Goal: Transaction & Acquisition: Obtain resource

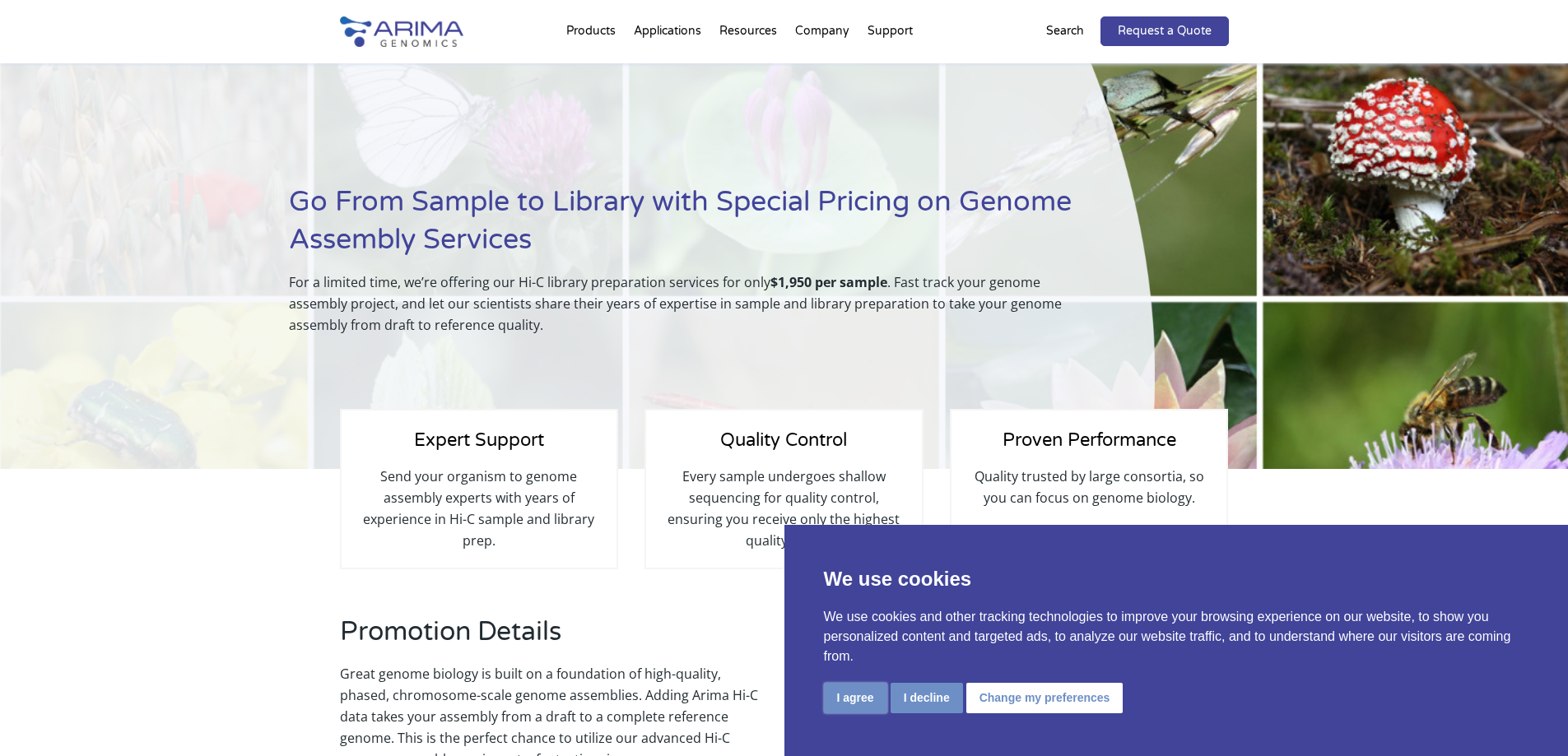
click at [875, 702] on button "I agree" at bounding box center [855, 698] width 64 height 30
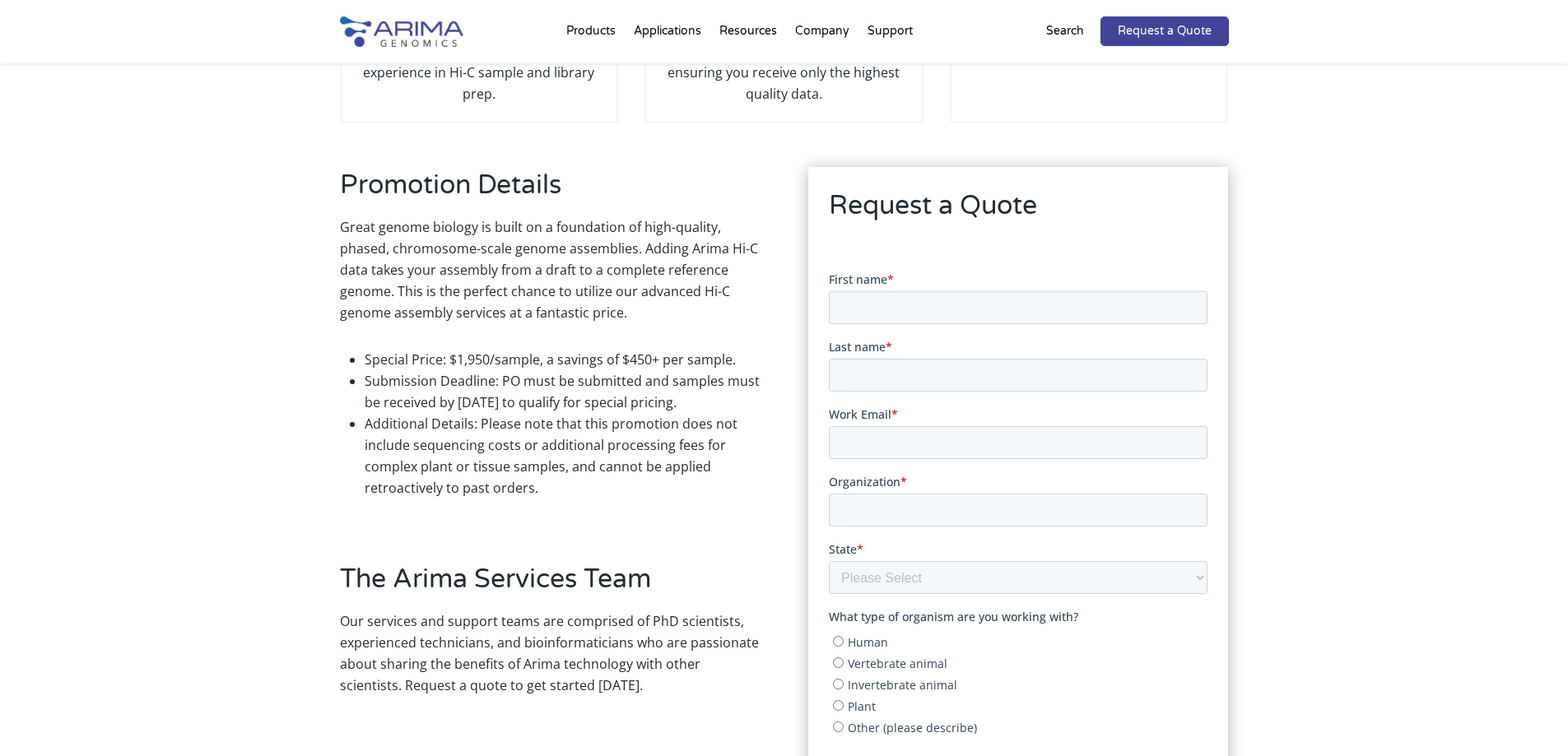
scroll to position [504, 0]
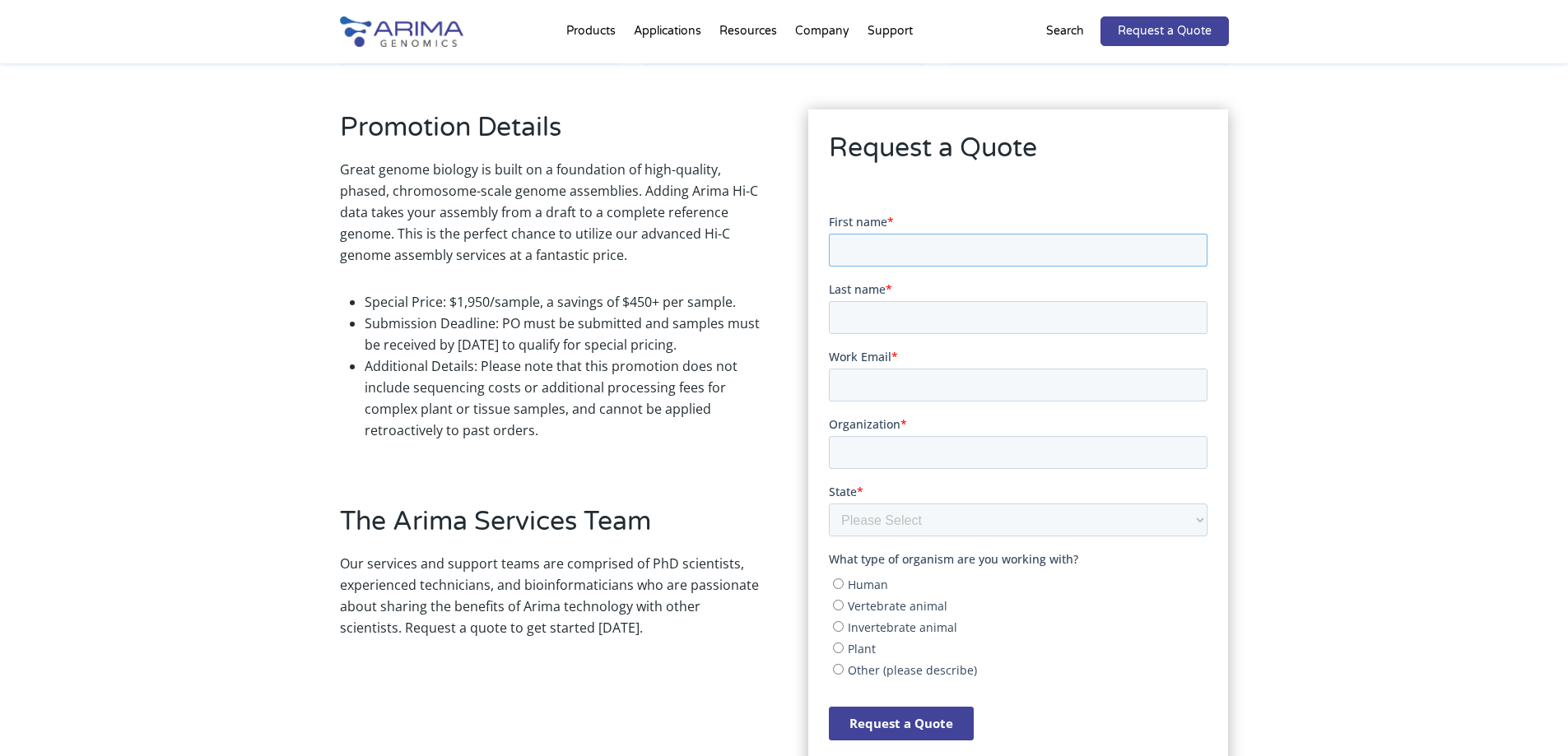
click at [888, 252] on input "First name *" at bounding box center [1018, 249] width 379 height 33
type input "Sayed"
click at [898, 303] on input "Last name *" at bounding box center [1018, 317] width 379 height 33
type input "Amer"
click at [870, 381] on input "Work Email *" at bounding box center [1018, 384] width 379 height 33
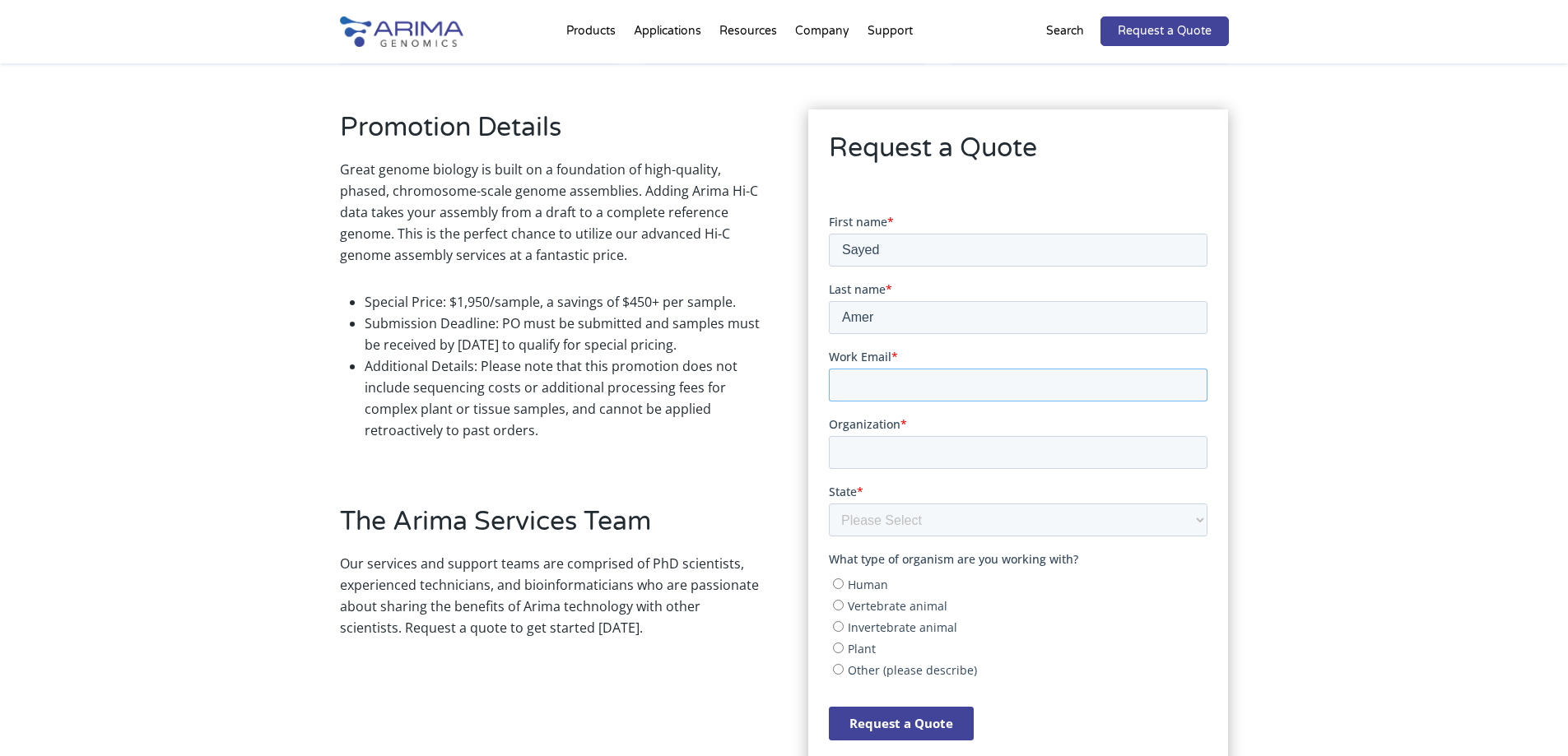
type input "[PERSON_NAME][EMAIL_ADDRESS][PERSON_NAME][DOMAIN_NAME]"
click at [855, 461] on input "Organization *" at bounding box center [1018, 452] width 379 height 33
type input "[GEOGRAPHIC_DATA]"
click at [873, 515] on select "Please Select Other/Non-US Alabama Alaska Arizona Arkansas California Colorado …" at bounding box center [1018, 519] width 379 height 33
click at [1343, 334] on div "Expert Support Send your organism to genome assembly experts with years of expe…" at bounding box center [784, 414] width 1568 height 899
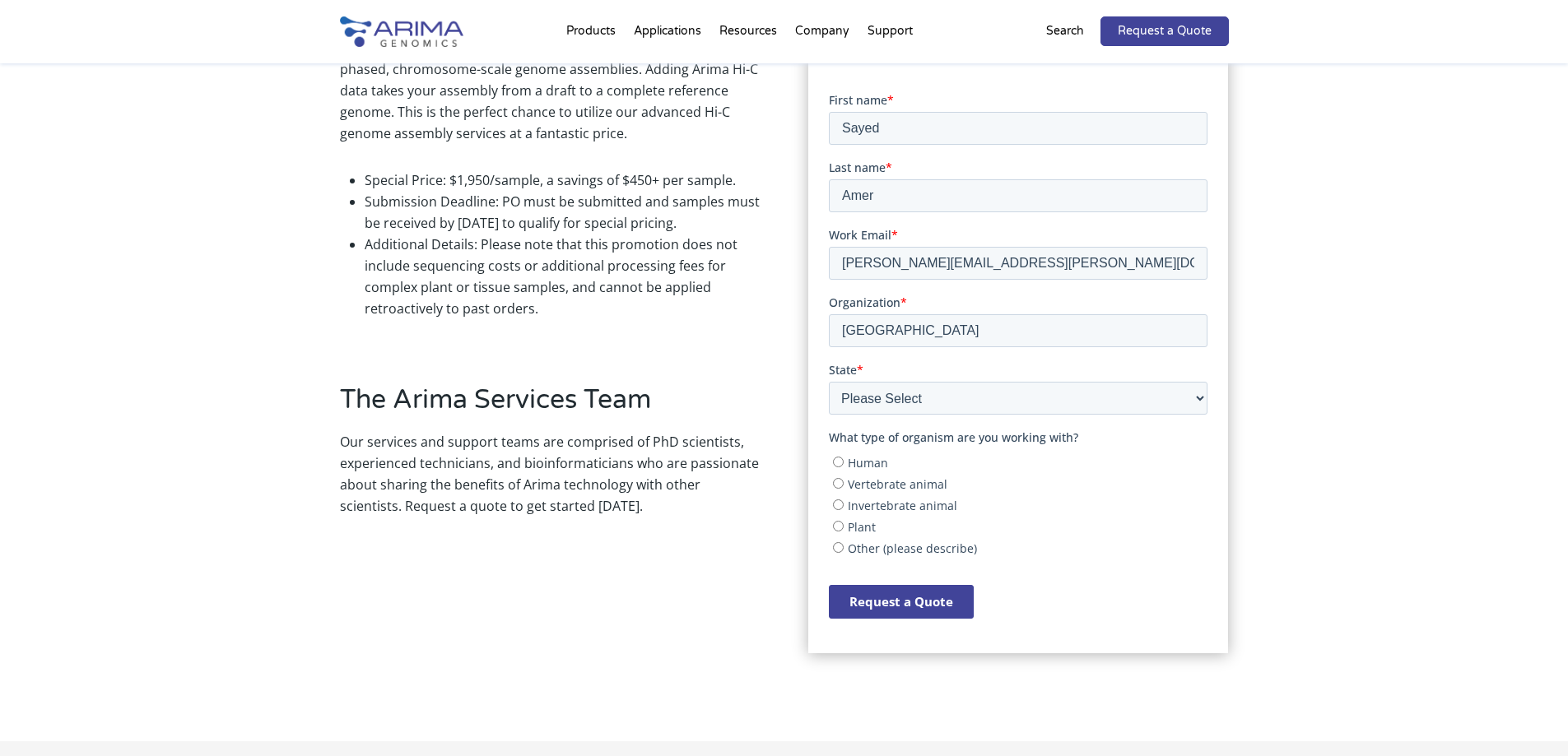
scroll to position [637, 0]
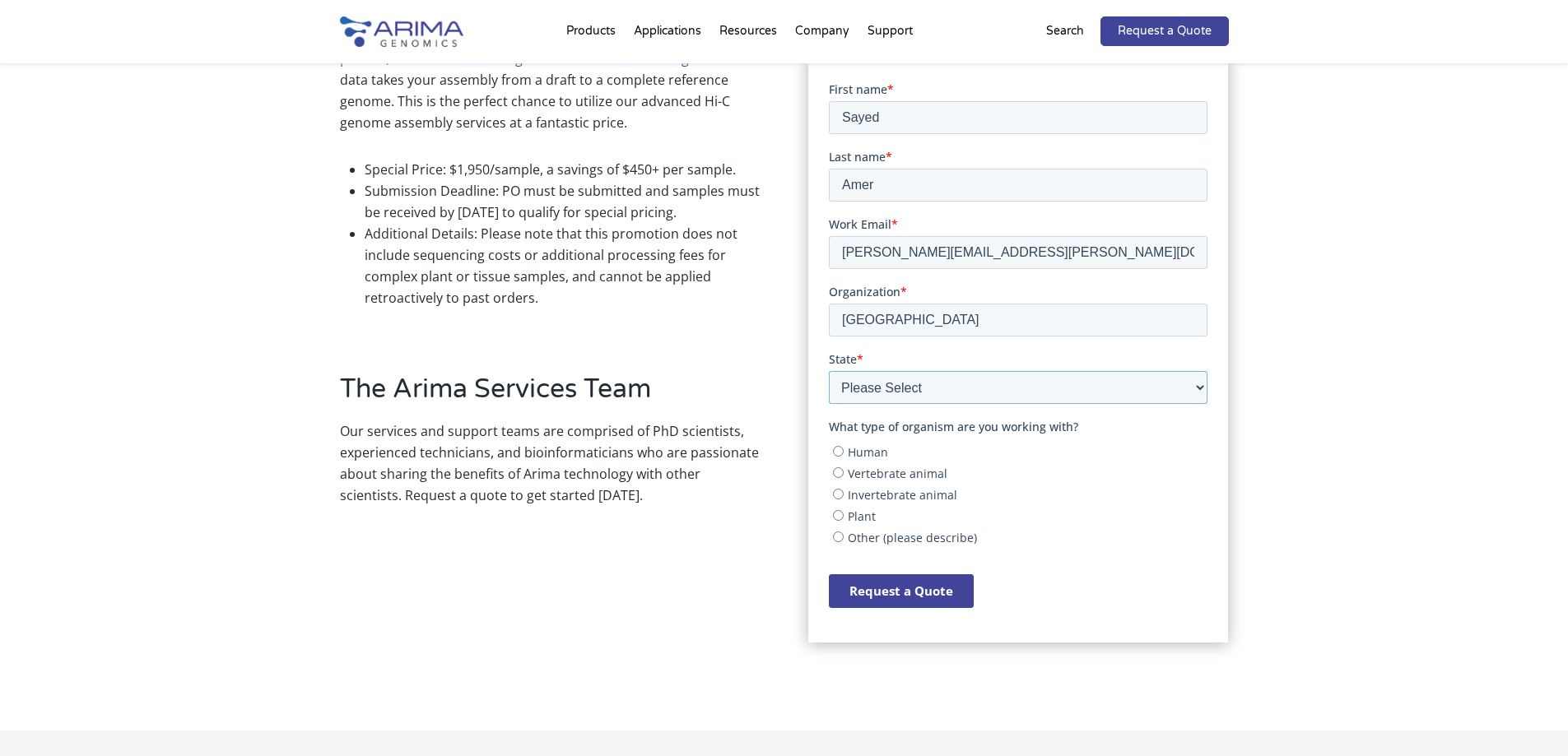
click at [1129, 389] on select "Please Select Other/Non-US Alabama Alaska Arizona Arkansas California Colorado …" at bounding box center [1018, 386] width 379 height 33
select select "Other/Non-US"
click at [829, 370] on select "Please Select Other/Non-US Alabama Alaska Arizona Arkansas California Colorado …" at bounding box center [1018, 386] width 379 height 33
click at [837, 478] on label "Vertebrate animal" at bounding box center [1020, 472] width 375 height 16
click at [837, 477] on input "Vertebrate animal" at bounding box center [837, 472] width 10 height 10
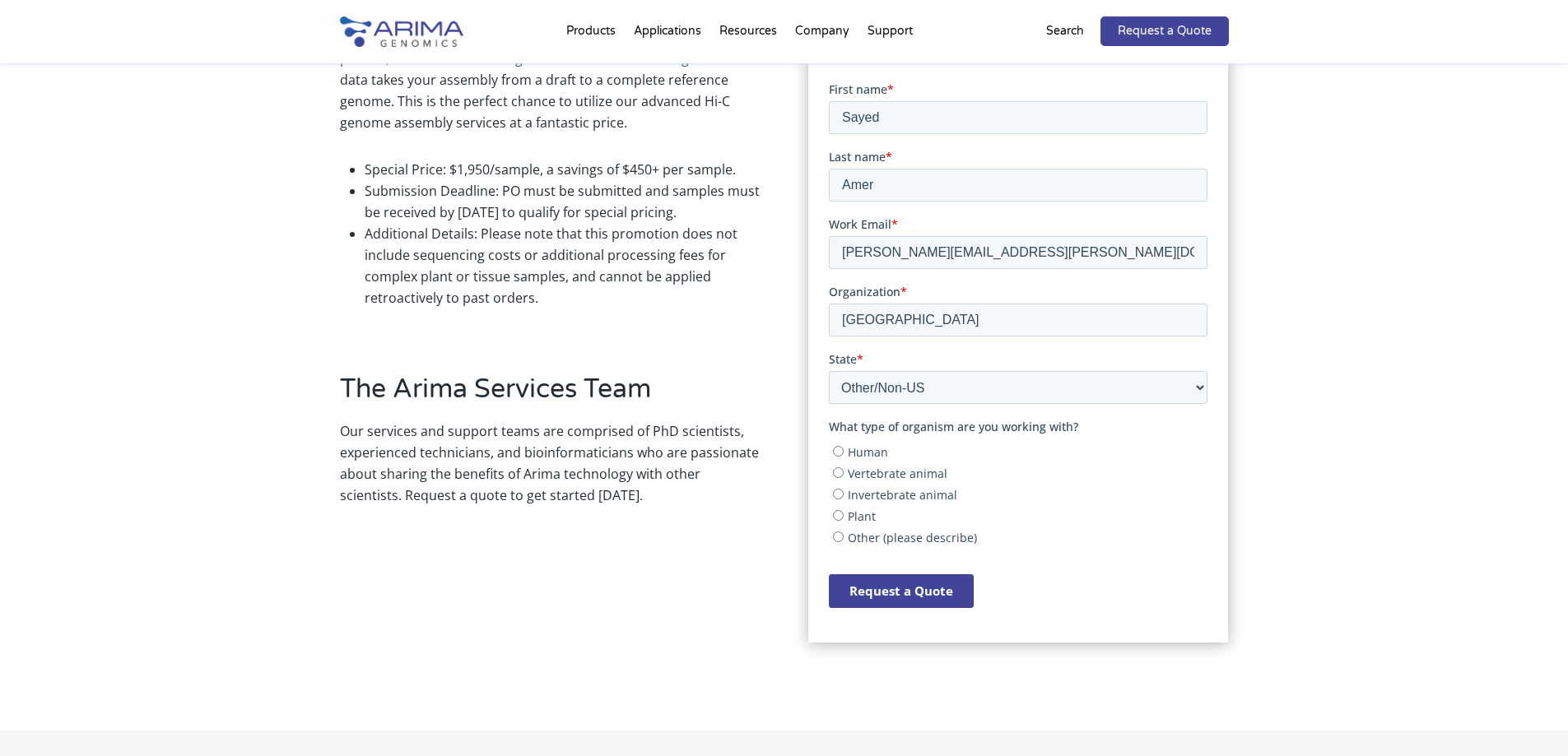
radio input "true"
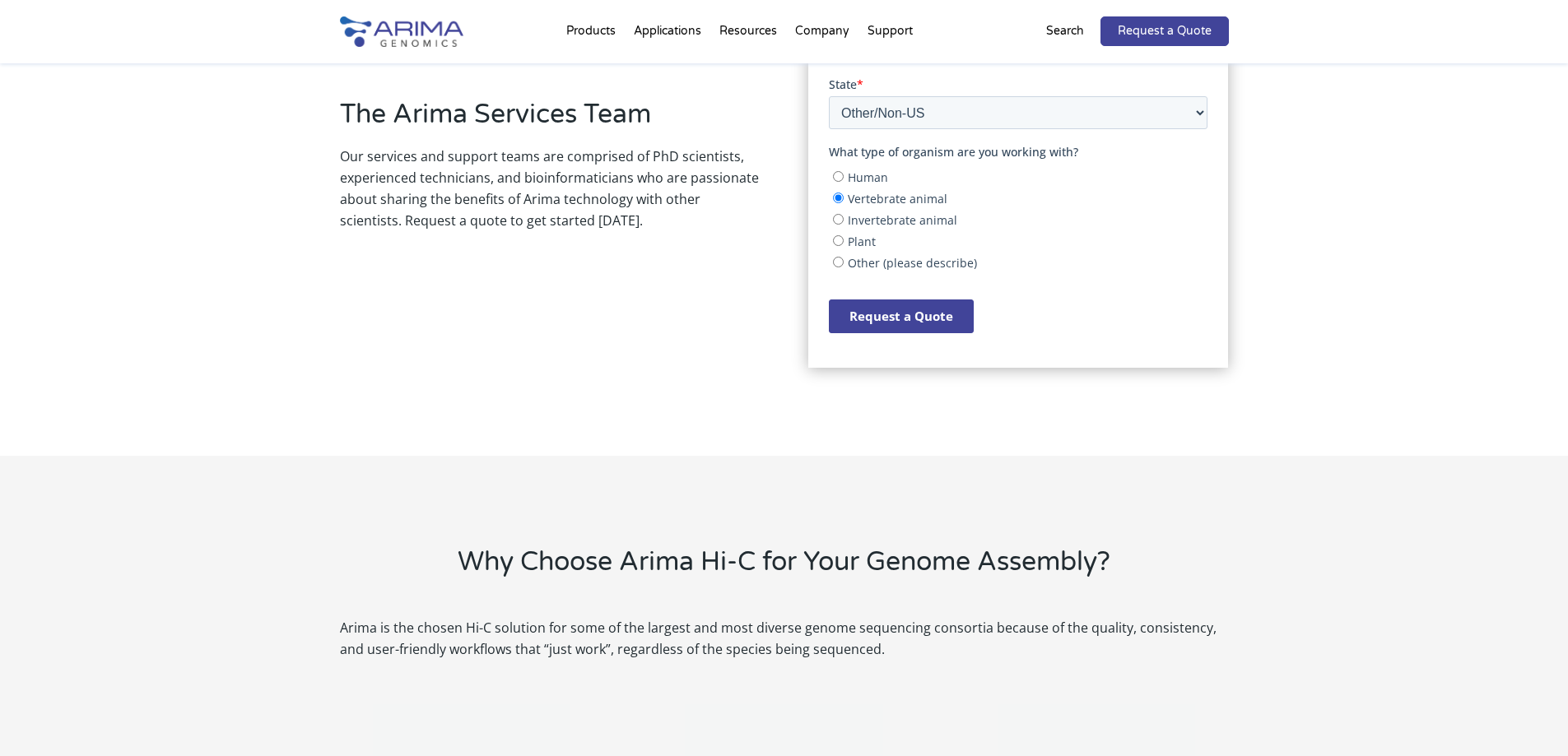
scroll to position [1040, 0]
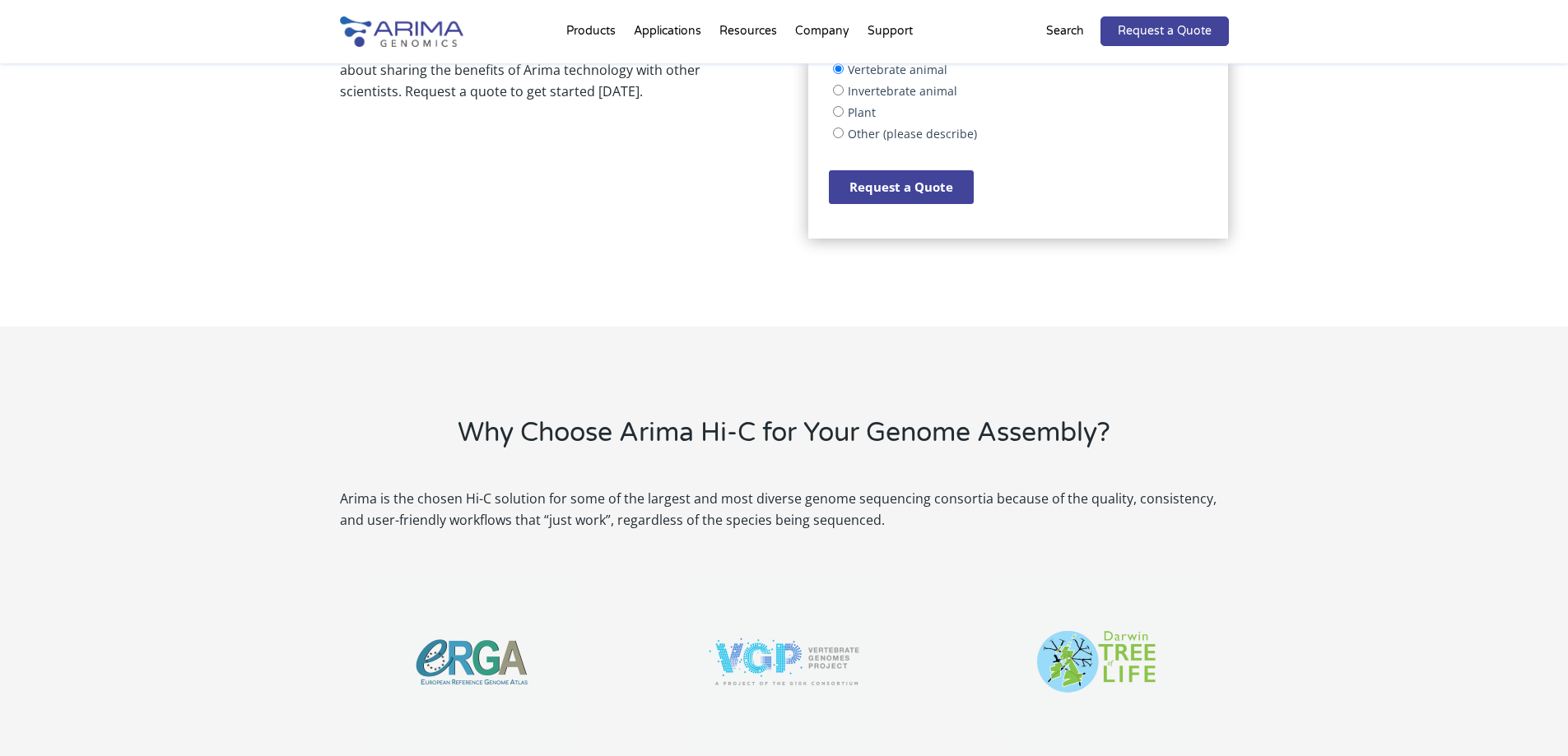
click at [905, 196] on input "Request a Quote" at bounding box center [901, 186] width 145 height 33
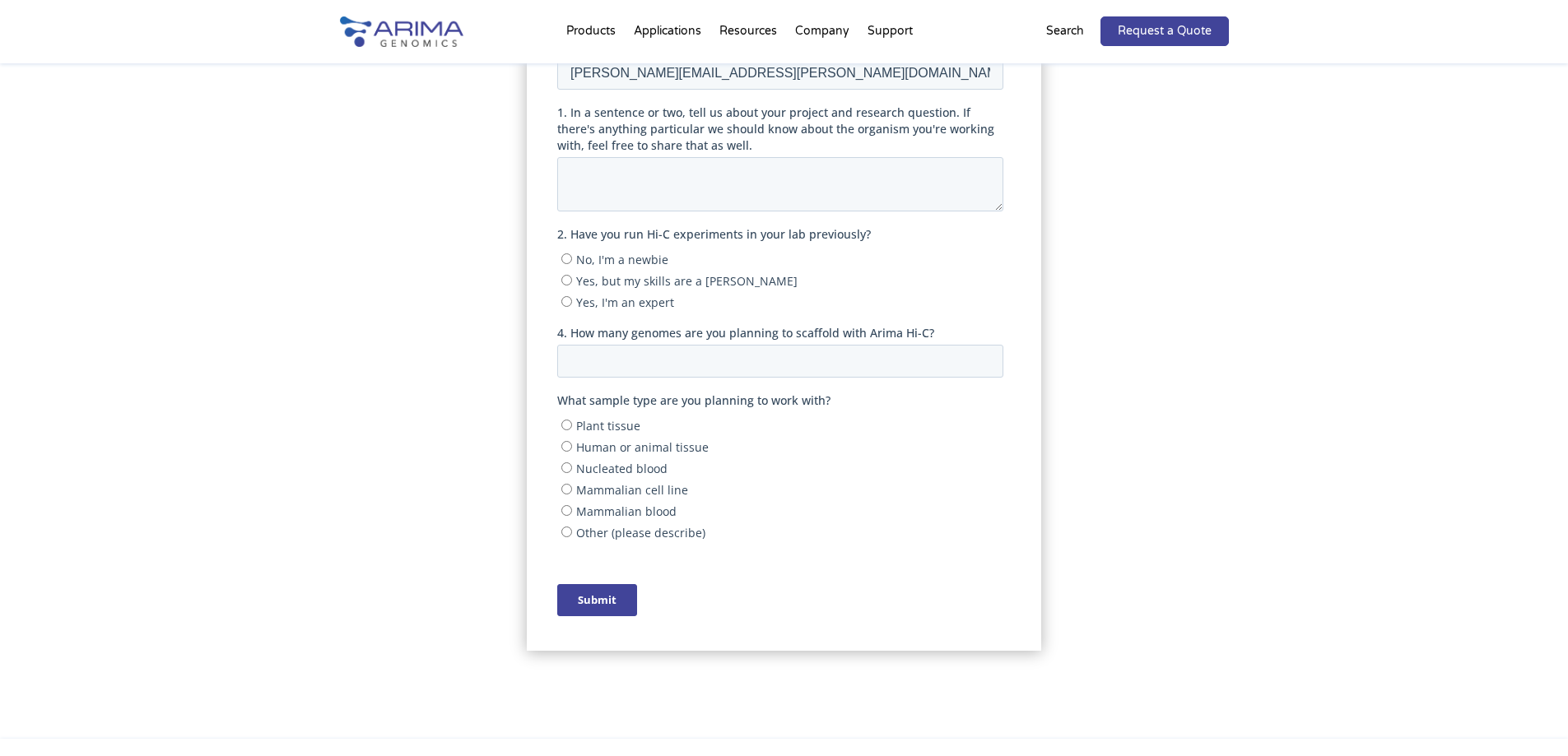
scroll to position [300, 0]
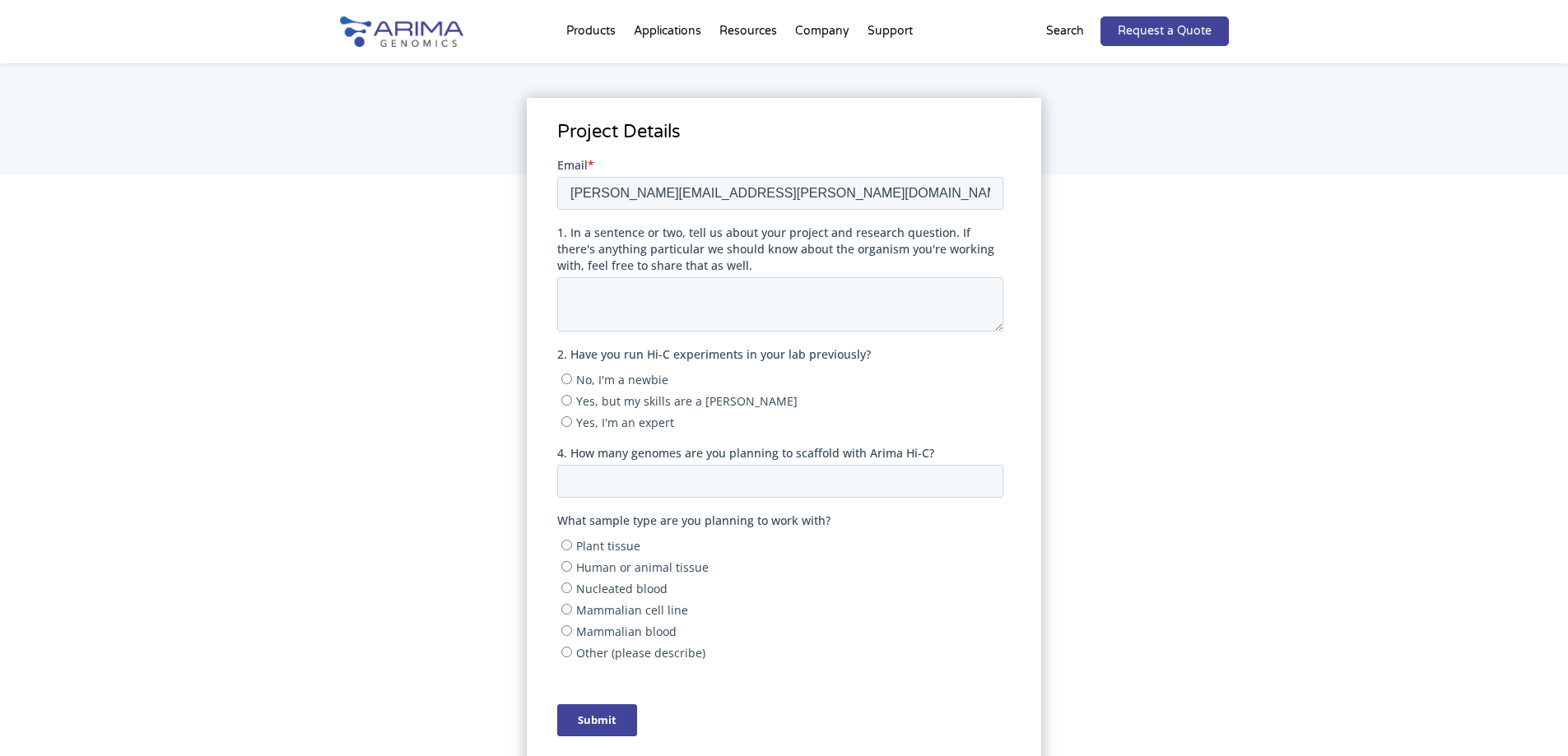
click at [565, 378] on input "No, I'm a newbie" at bounding box center [566, 378] width 10 height 10
radio input "true"
click at [627, 478] on input "4. How many genomes are you planning to scaffold with Arima Hi-C?" at bounding box center [780, 480] width 446 height 33
click at [564, 650] on input "Other (please describe)" at bounding box center [566, 650] width 10 height 10
radio input "true"
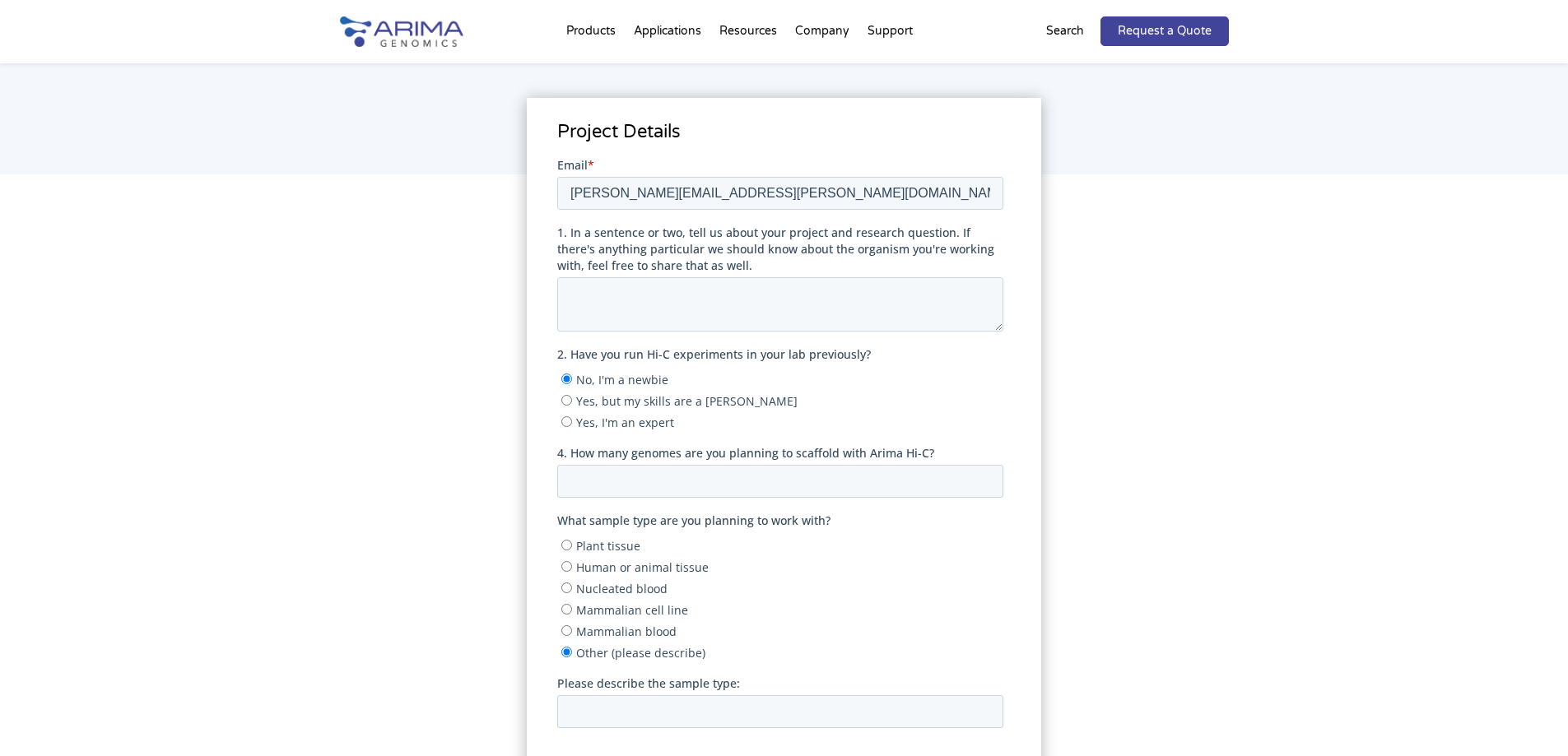
click at [564, 650] on input "Other (please describe)" at bounding box center [566, 650] width 10 height 10
click at [561, 632] on input "Mammalian blood" at bounding box center [566, 630] width 10 height 10
radio input "true"
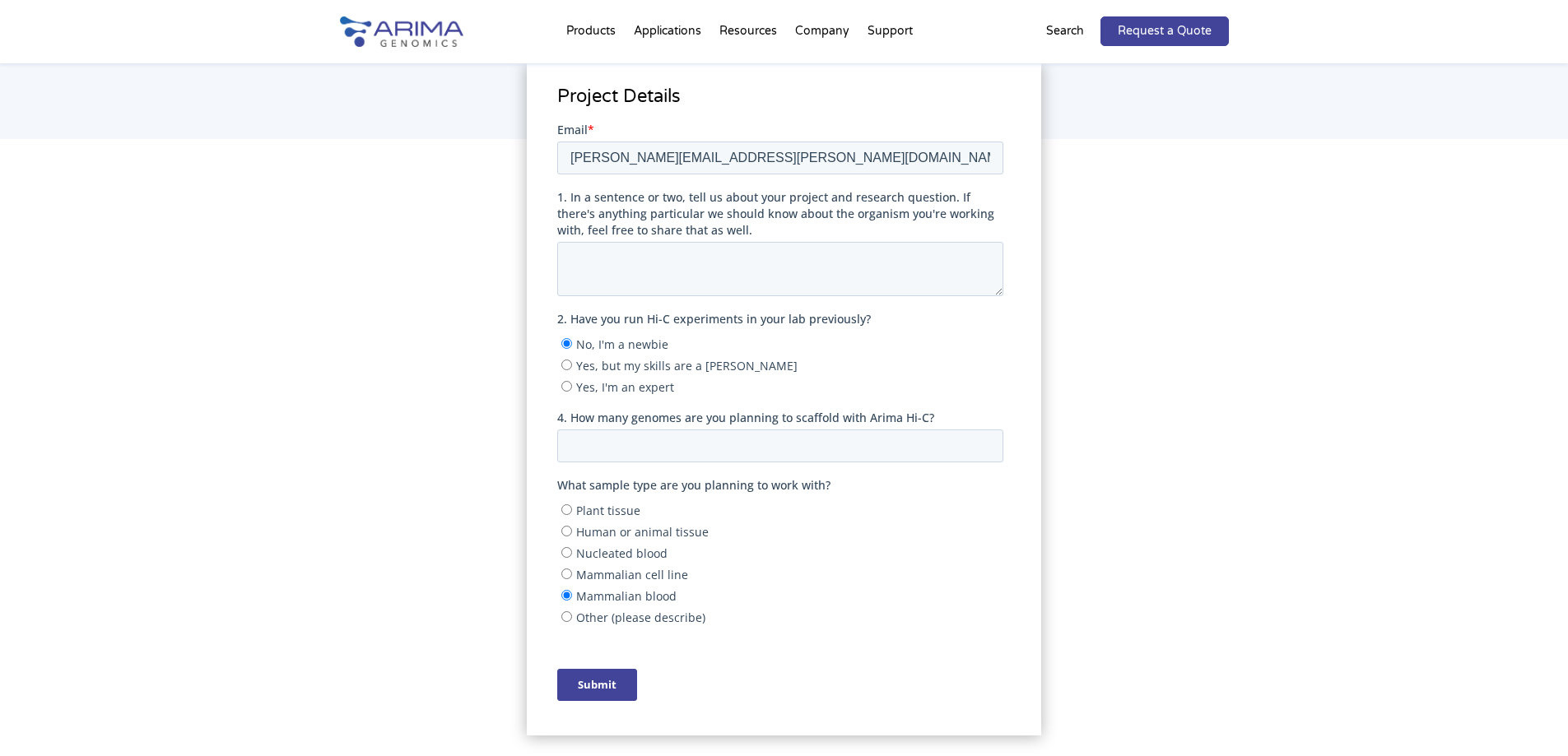
scroll to position [333, 0]
click at [614, 455] on input "4. How many genomes are you planning to scaffold with Arima Hi-C?" at bounding box center [780, 447] width 446 height 33
click at [986, 441] on input "1" at bounding box center [780, 447] width 446 height 33
click at [986, 441] on input "2" at bounding box center [780, 447] width 446 height 33
click at [986, 441] on input "3" at bounding box center [780, 447] width 446 height 33
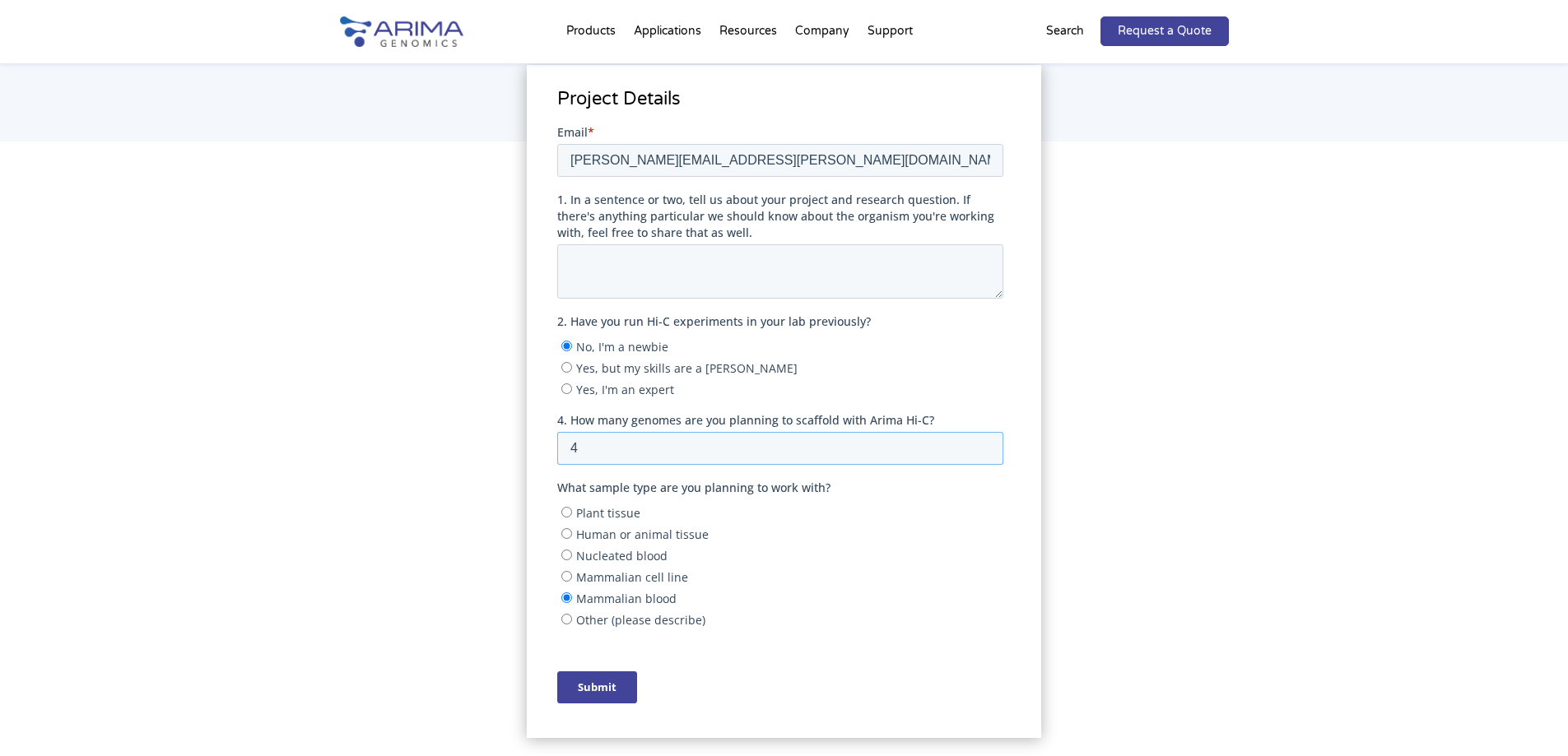
click at [986, 441] on input "4" at bounding box center [780, 447] width 446 height 33
click at [986, 441] on input "5" at bounding box center [780, 447] width 446 height 33
click at [986, 441] on input "6" at bounding box center [780, 447] width 446 height 33
click at [986, 441] on input "7" at bounding box center [780, 447] width 446 height 33
click at [986, 441] on input "8" at bounding box center [780, 447] width 446 height 33
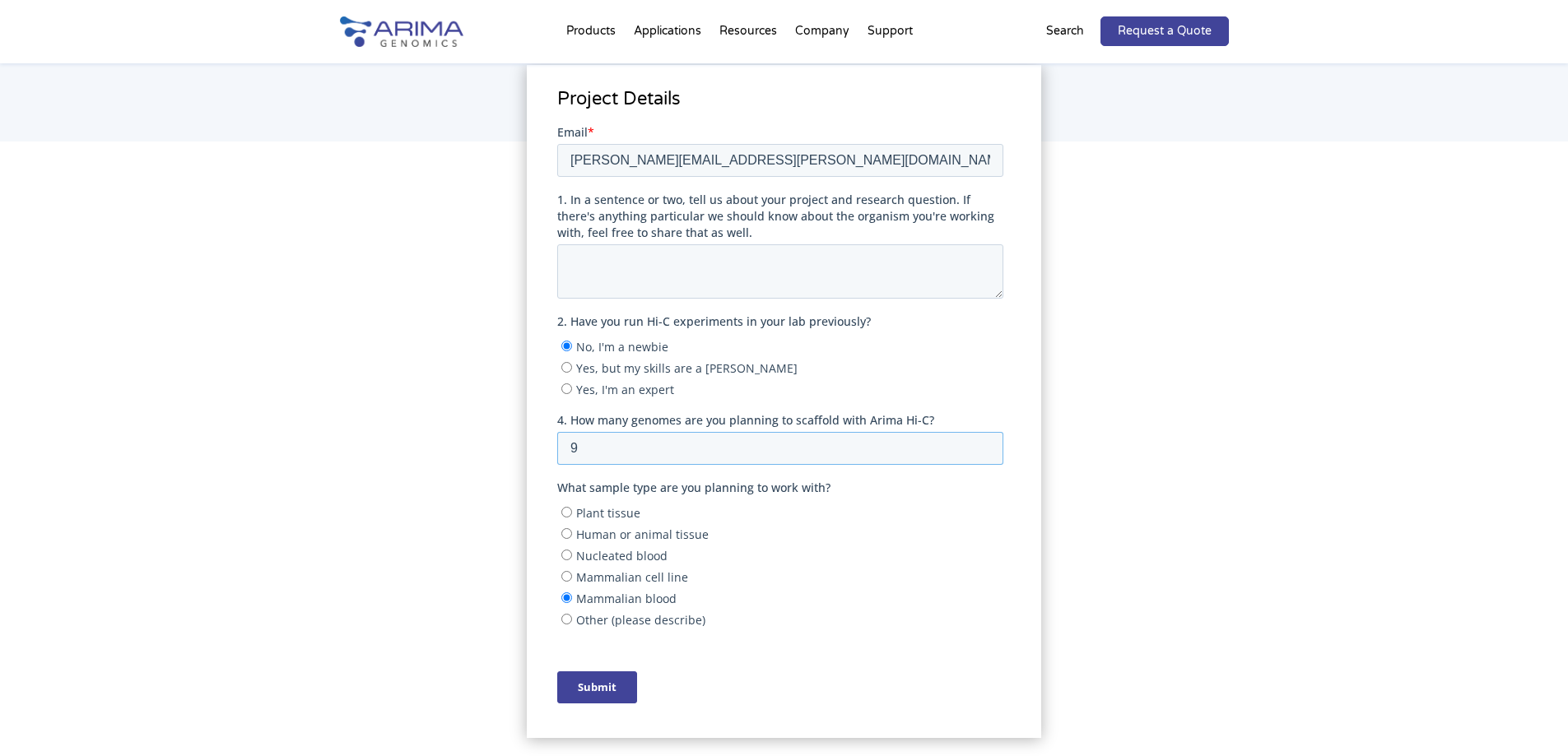
click at [986, 441] on input "9" at bounding box center [780, 447] width 446 height 33
click at [986, 441] on input "10" at bounding box center [780, 447] width 446 height 33
click at [986, 441] on input "11" at bounding box center [780, 447] width 446 height 33
type input "12"
click at [986, 441] on input "12" at bounding box center [780, 447] width 446 height 33
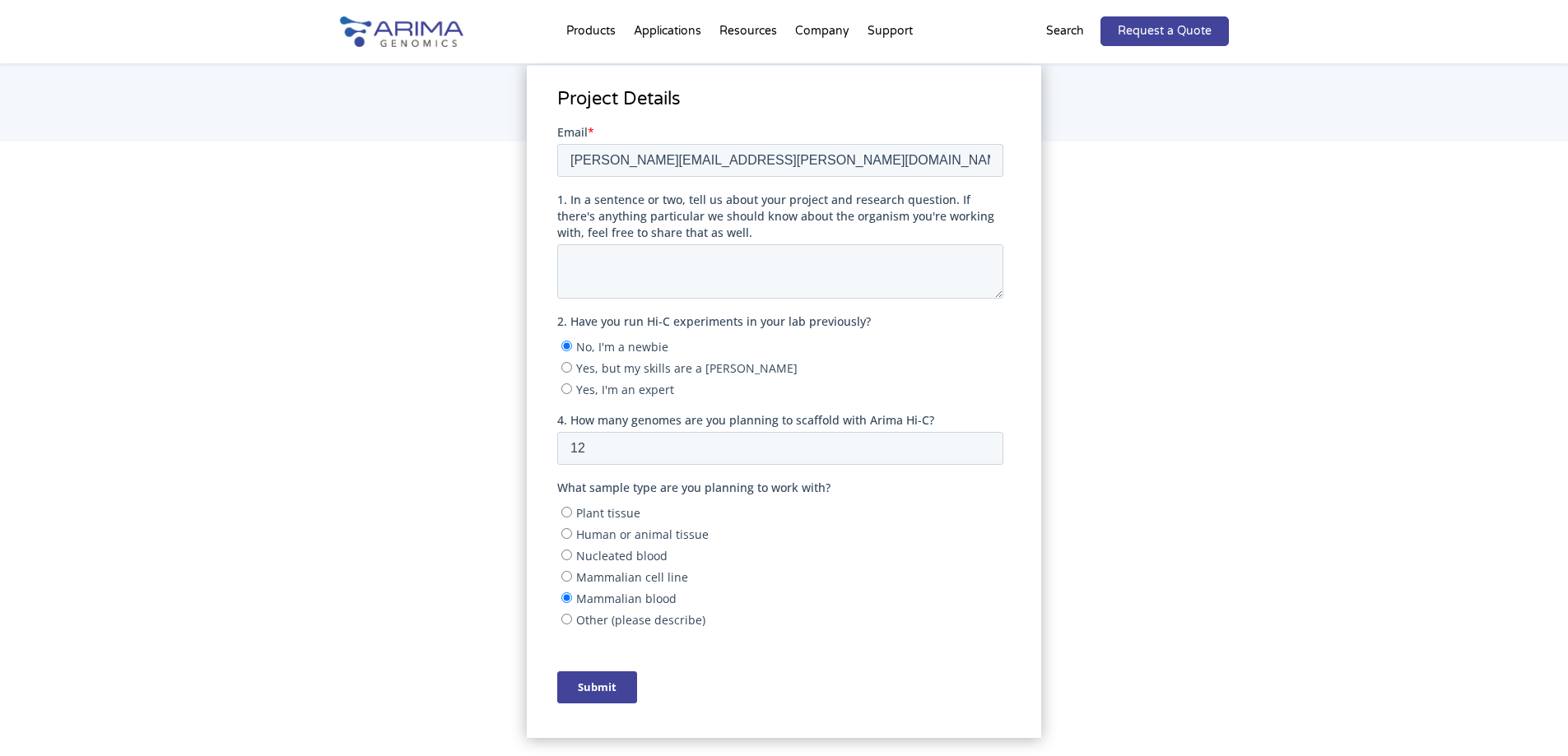
click at [983, 591] on label "Mammalian blood" at bounding box center [782, 596] width 442 height 16
click at [572, 591] on input "Mammalian blood" at bounding box center [566, 596] width 10 height 10
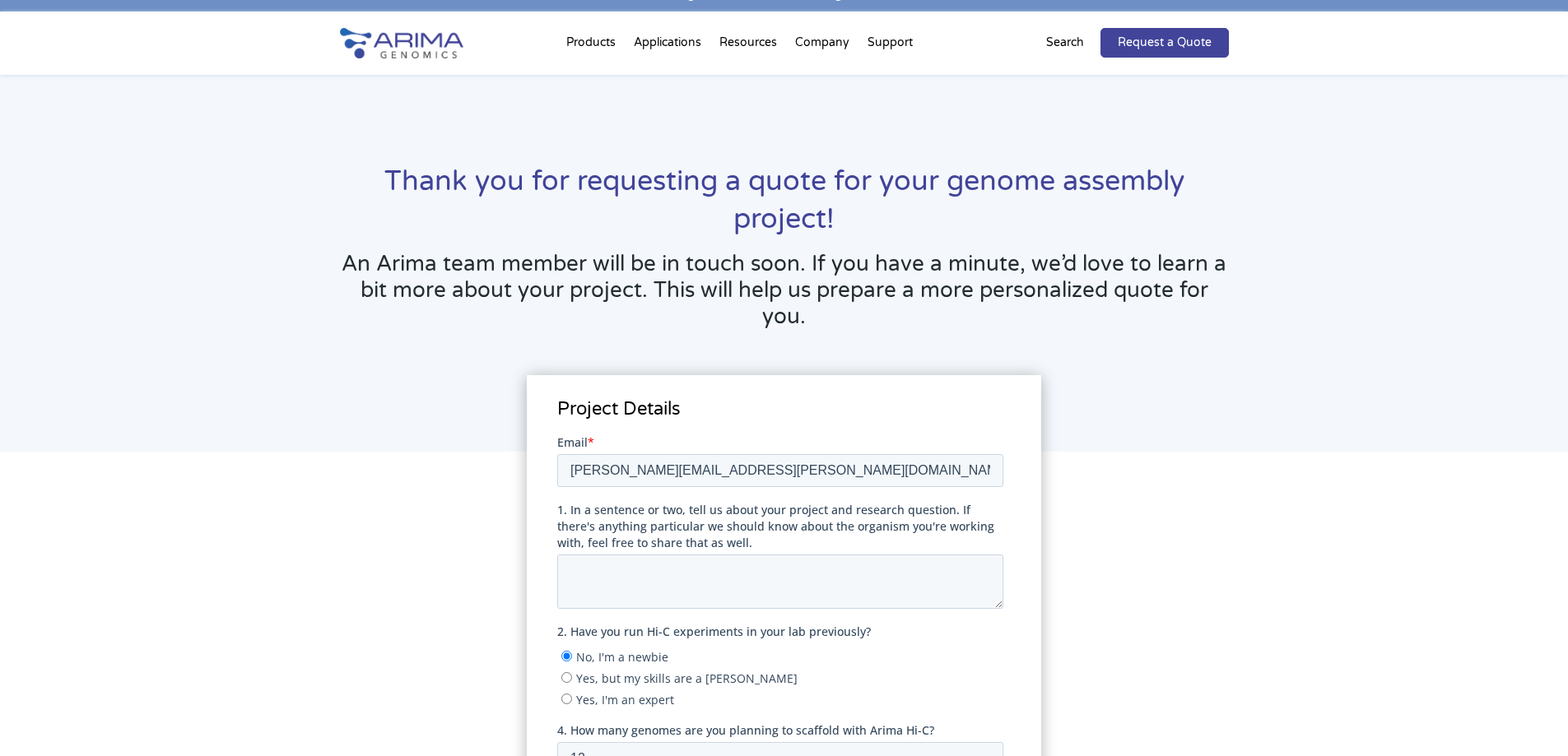
scroll to position [0, 0]
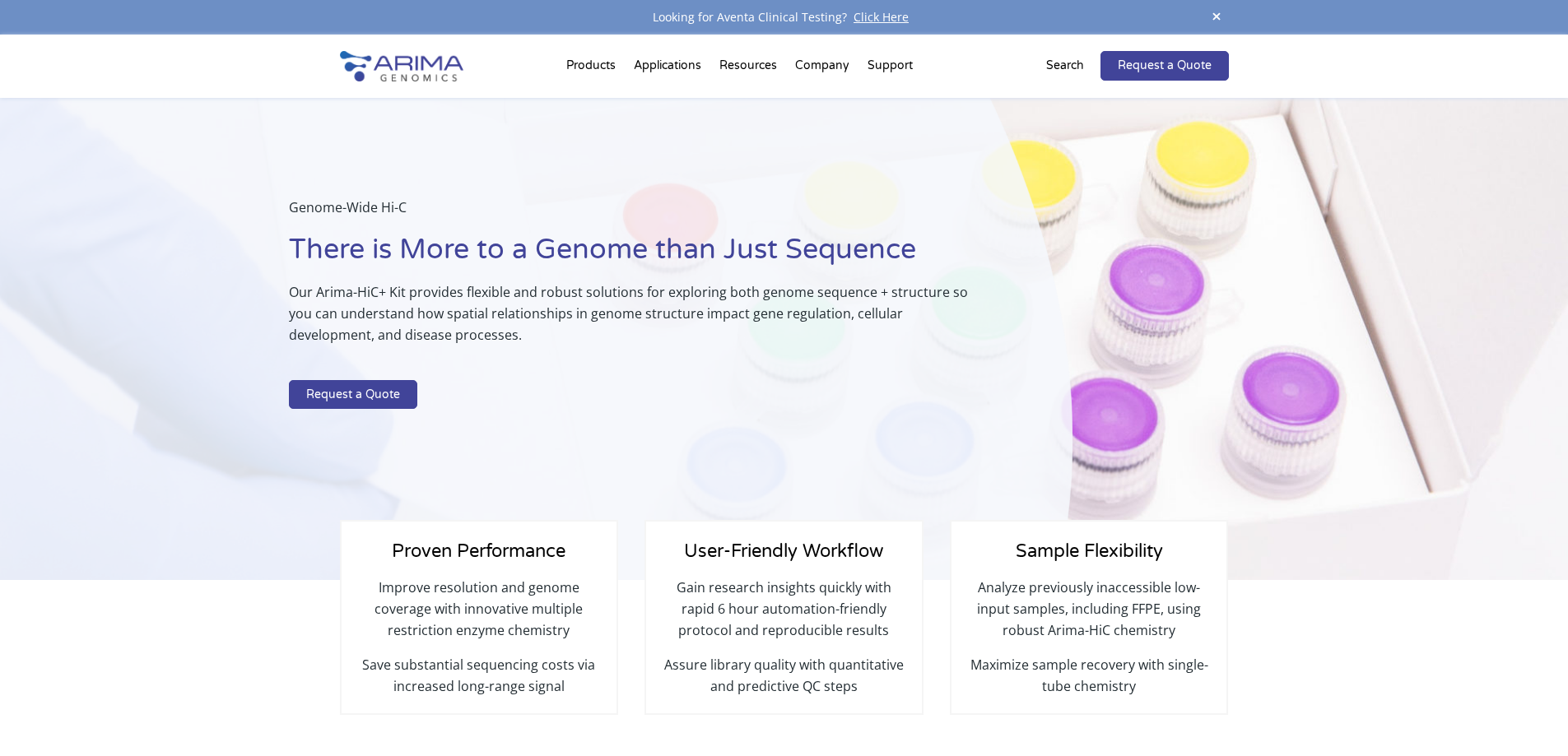
select select "Other/Non-US"
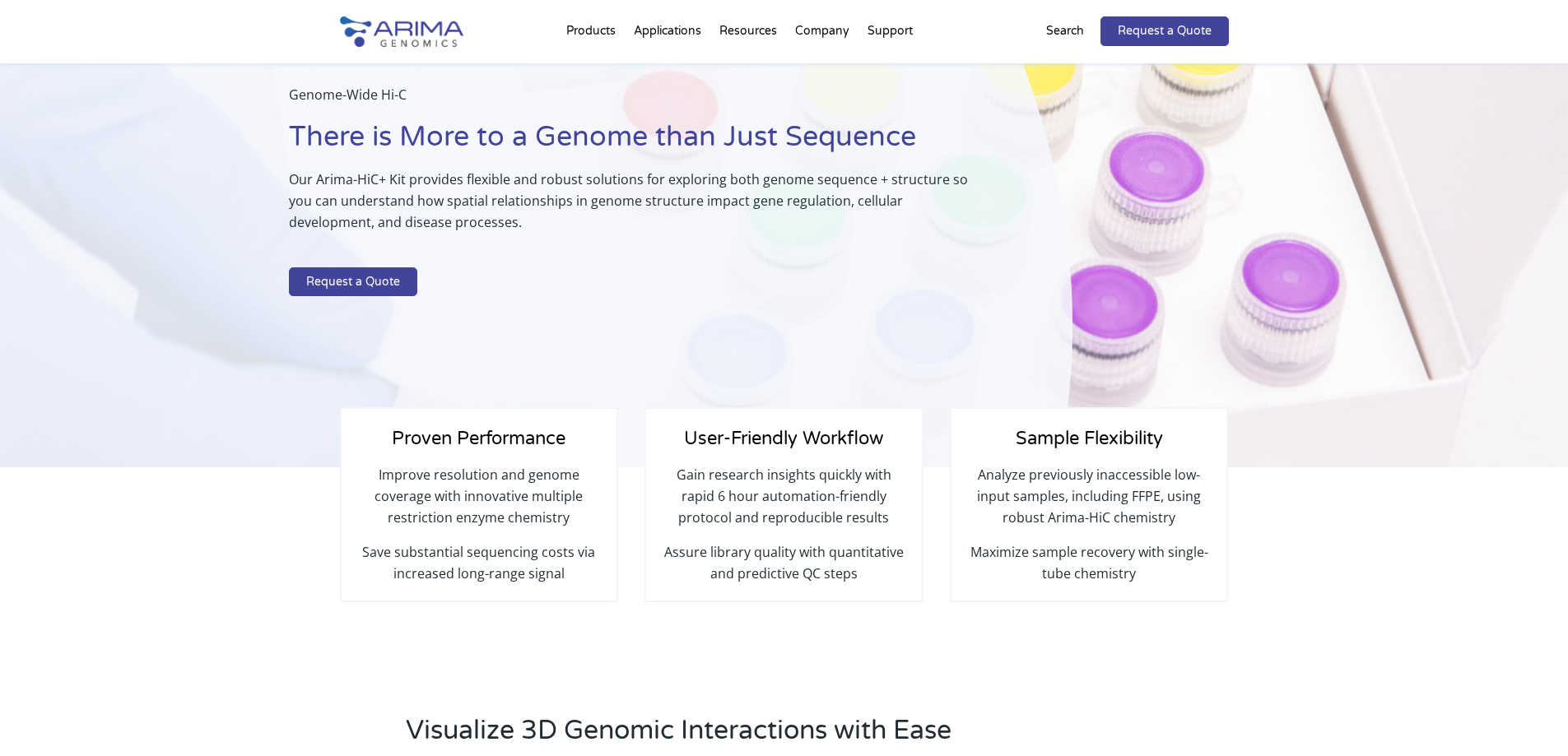
scroll to position [29, 0]
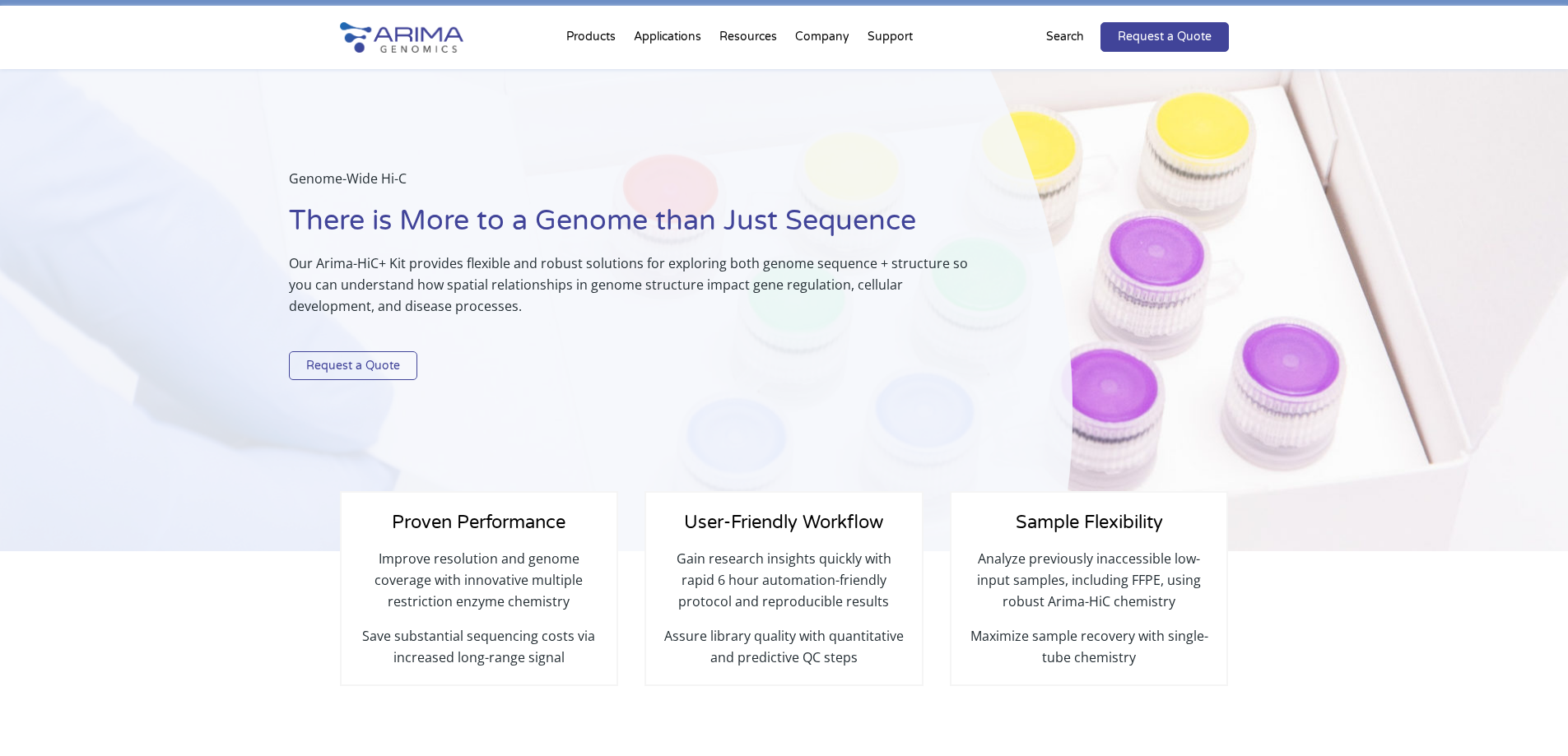
click at [385, 366] on link "Request a Quote" at bounding box center [353, 365] width 128 height 29
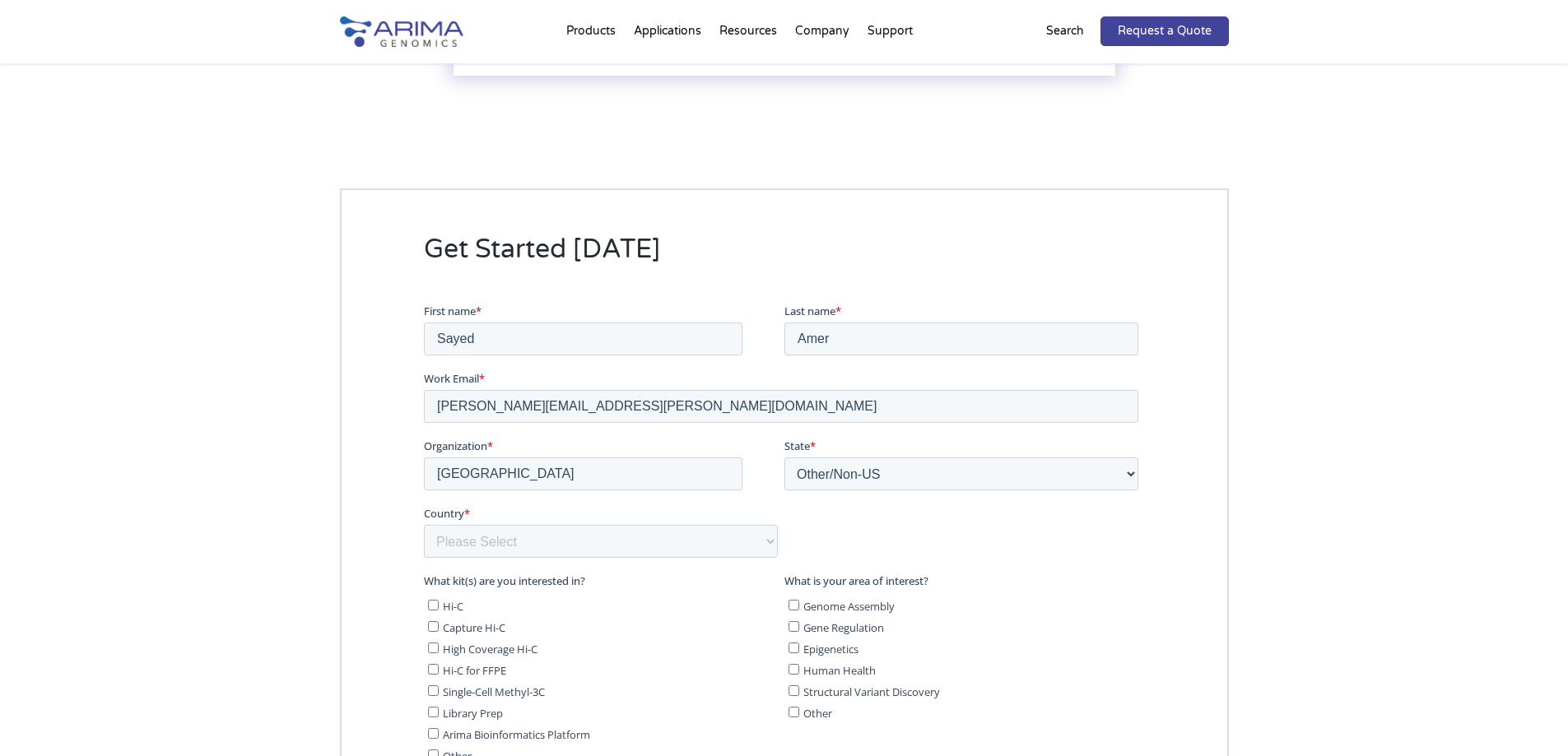
scroll to position [4162, 0]
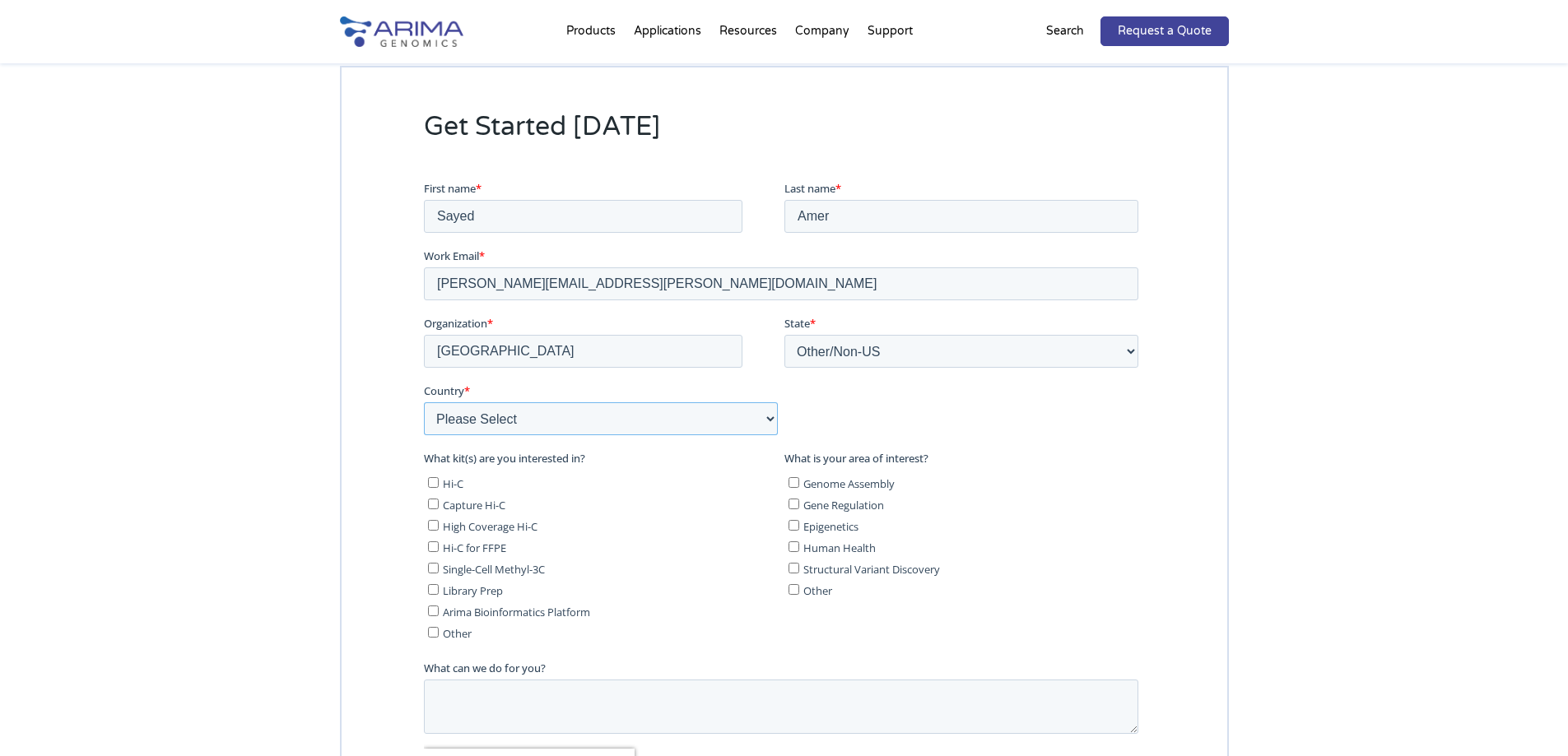
click at [726, 415] on select "Please Select [GEOGRAPHIC_DATA] [GEOGRAPHIC_DATA] [GEOGRAPHIC_DATA] [GEOGRAPHIC…" at bounding box center [600, 417] width 354 height 33
select select "[GEOGRAPHIC_DATA]"
click at [423, 401] on select "Please Select [GEOGRAPHIC_DATA] [GEOGRAPHIC_DATA] [GEOGRAPHIC_DATA] [GEOGRAPHIC…" at bounding box center [600, 417] width 354 height 33
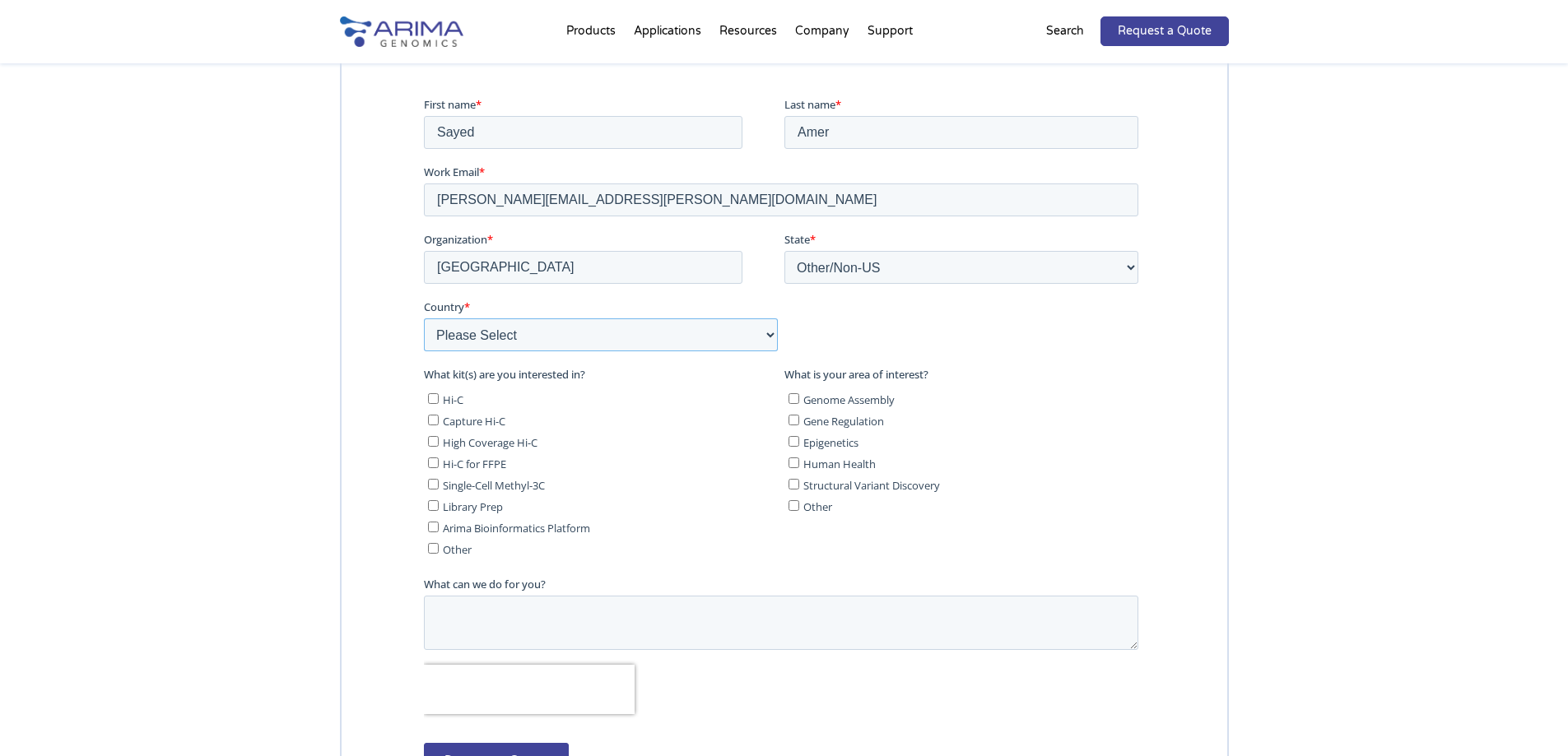
scroll to position [4239, 0]
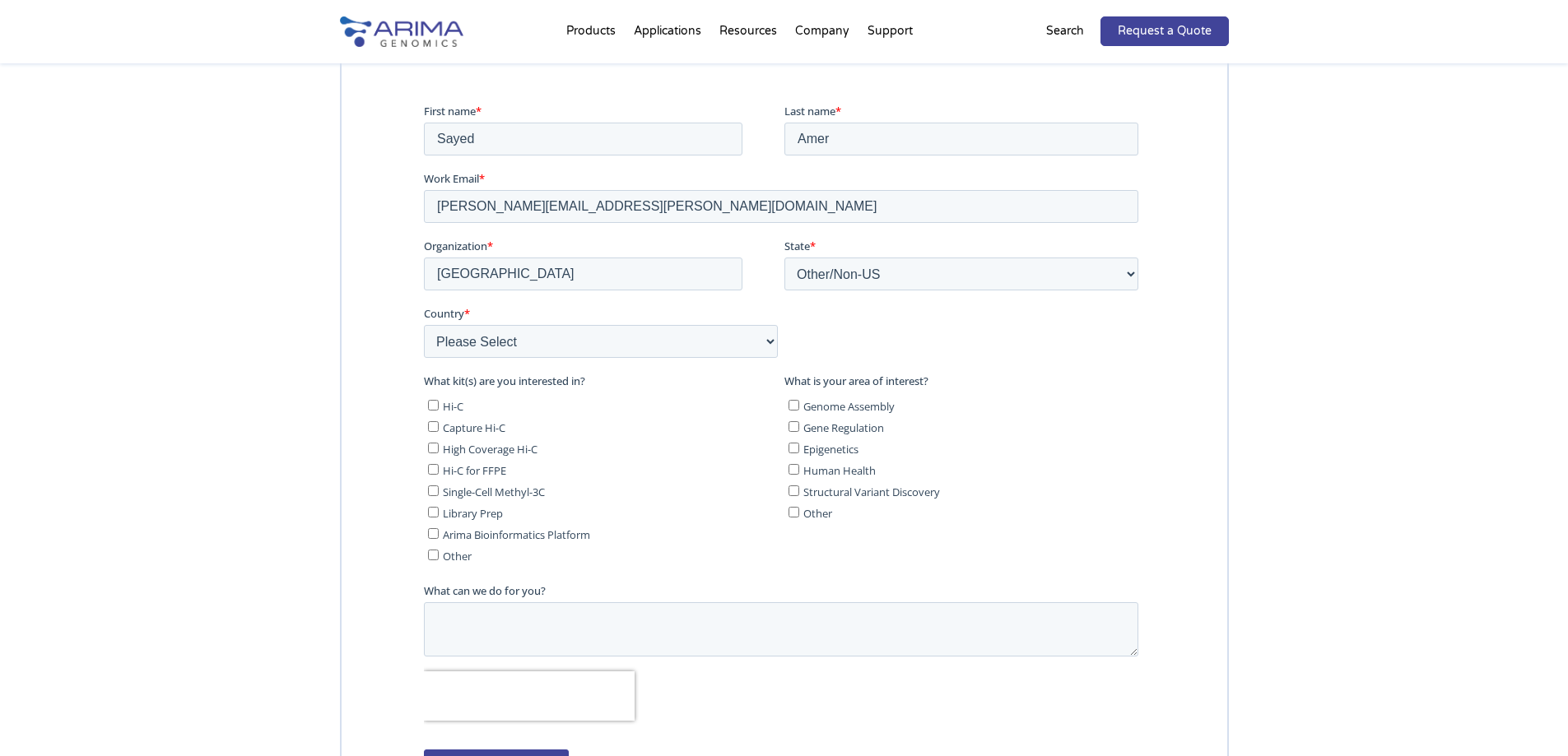
click at [429, 406] on input "Hi-C" at bounding box center [432, 404] width 10 height 10
checkbox input "true"
click at [435, 511] on input "Library Prep" at bounding box center [432, 511] width 10 height 10
checkbox input "true"
click at [431, 533] on input "Arima Bioinformatics Platform" at bounding box center [432, 533] width 10 height 10
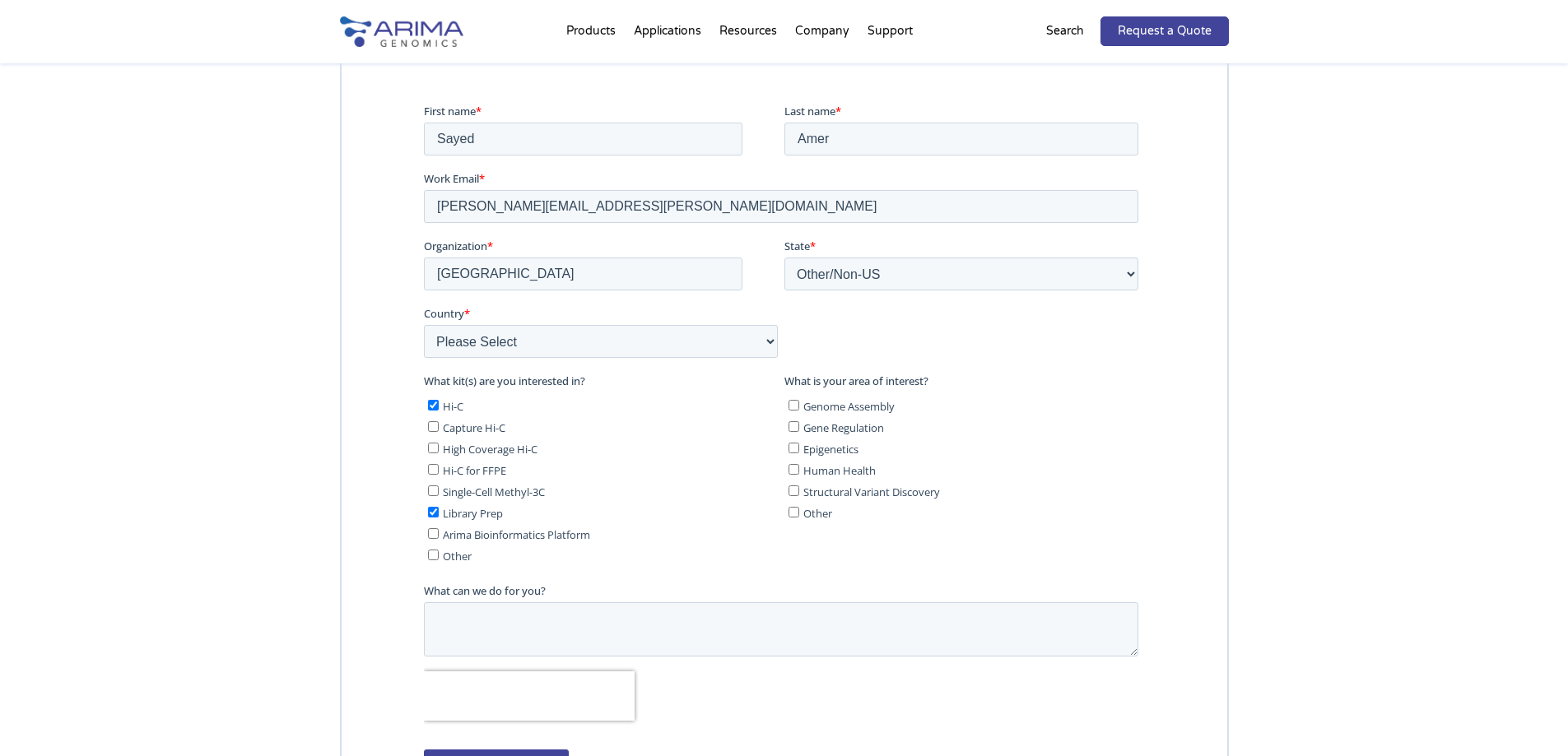
checkbox input "true"
click at [798, 405] on label "Genome Assembly" at bounding box center [963, 404] width 350 height 16
click at [798, 405] on input "Genome Assembly" at bounding box center [793, 404] width 10 height 10
checkbox input "true"
click at [435, 424] on input "Capture Hi-C" at bounding box center [432, 425] width 10 height 10
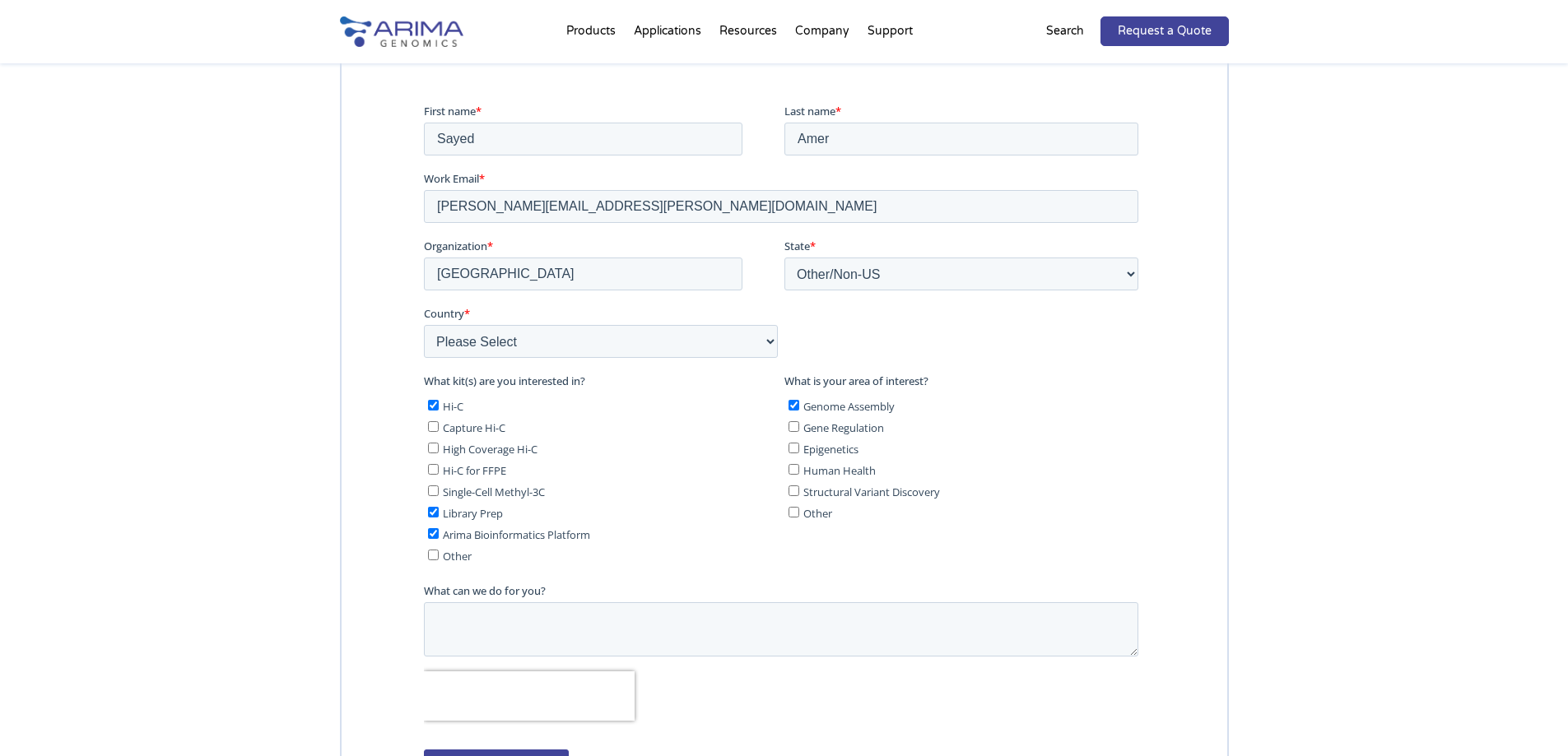
checkbox input "true"
click at [435, 448] on input "High Coverage Hi-C" at bounding box center [432, 447] width 10 height 10
checkbox input "true"
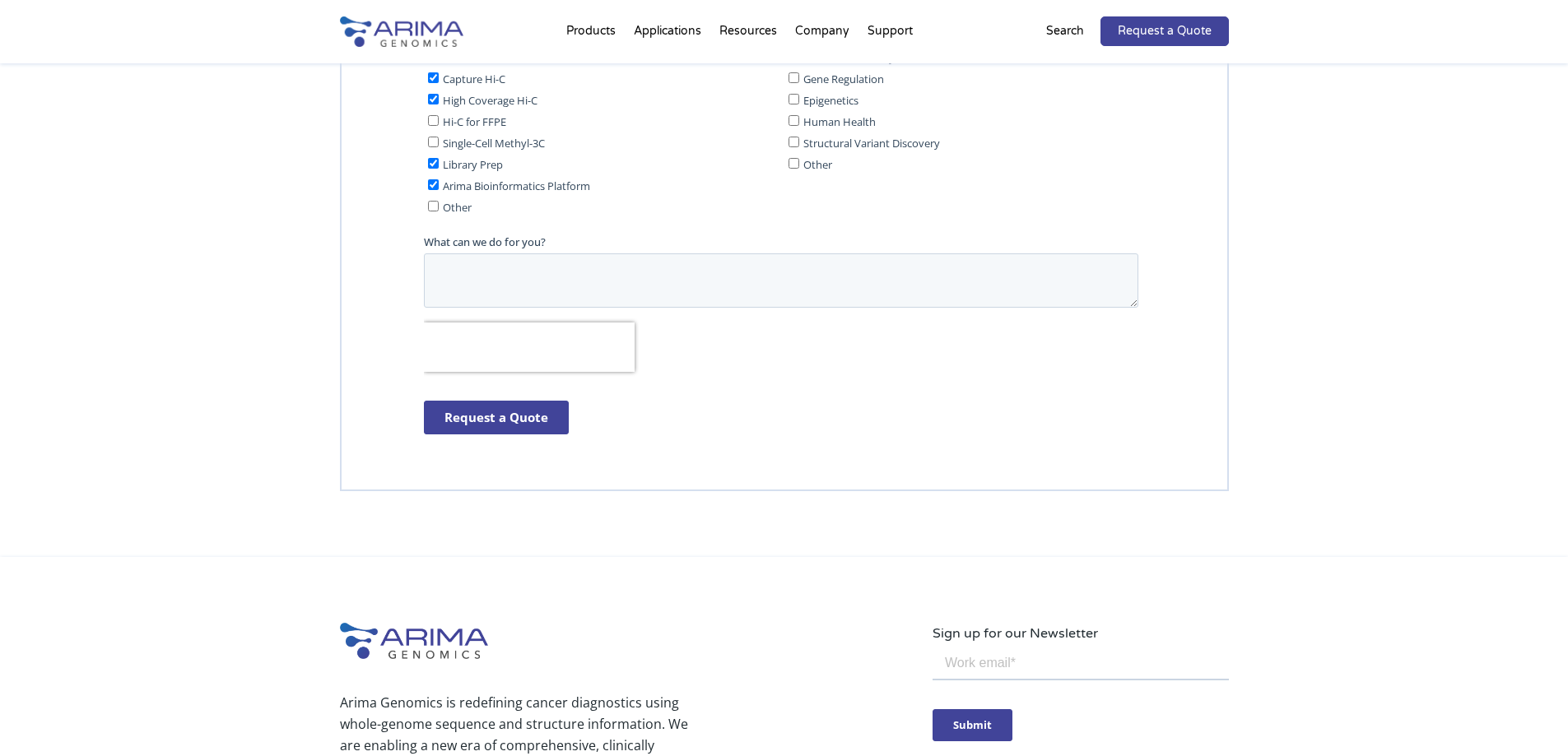
scroll to position [4704, 0]
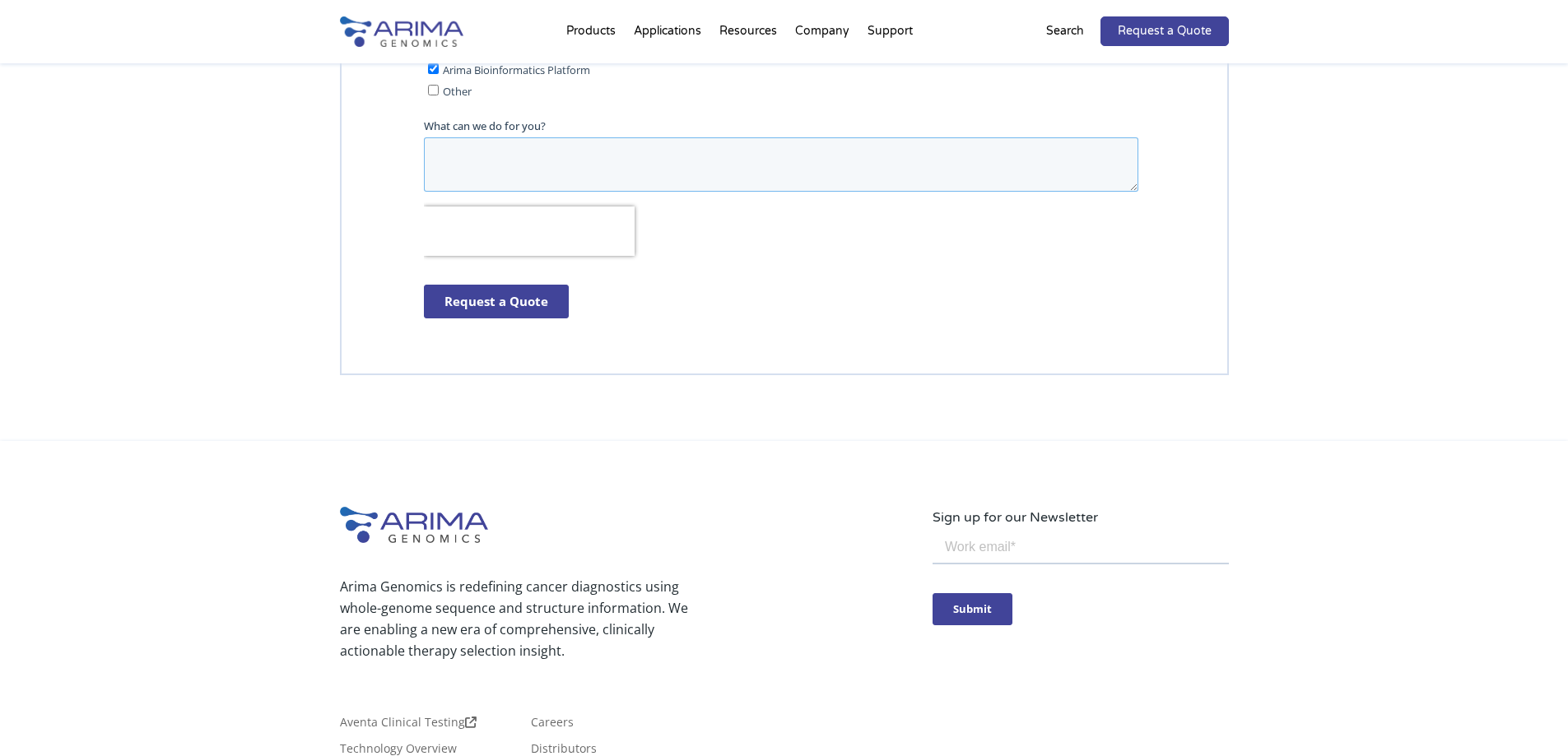
click at [499, 170] on textarea "What can we do for you?" at bounding box center [780, 164] width 715 height 54
